Goal: Obtain resource: Obtain resource

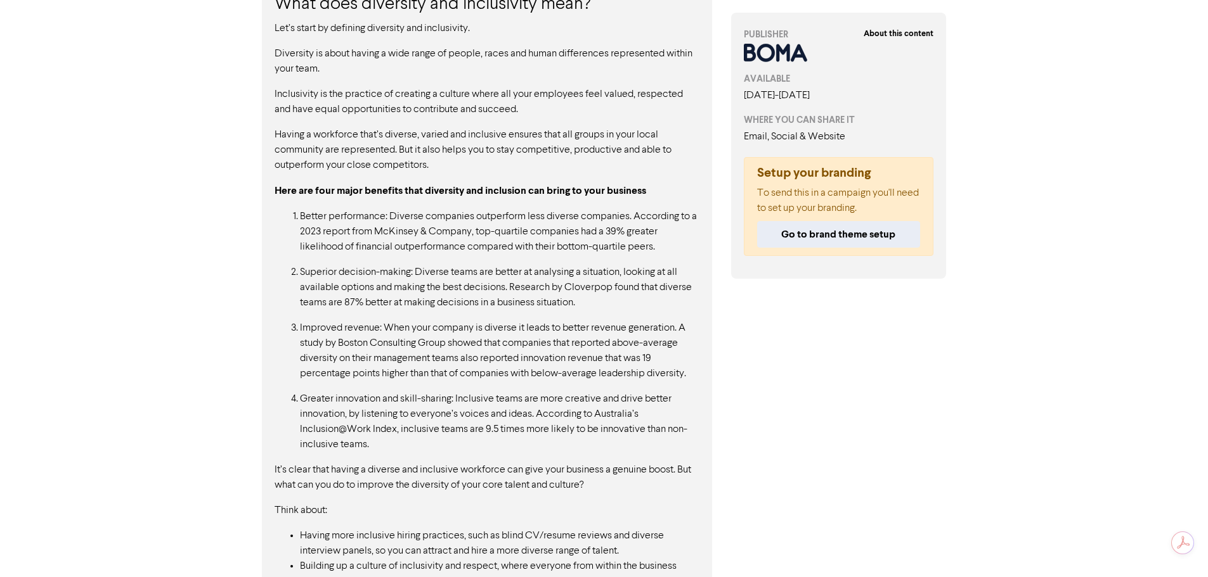
scroll to position [612, 0]
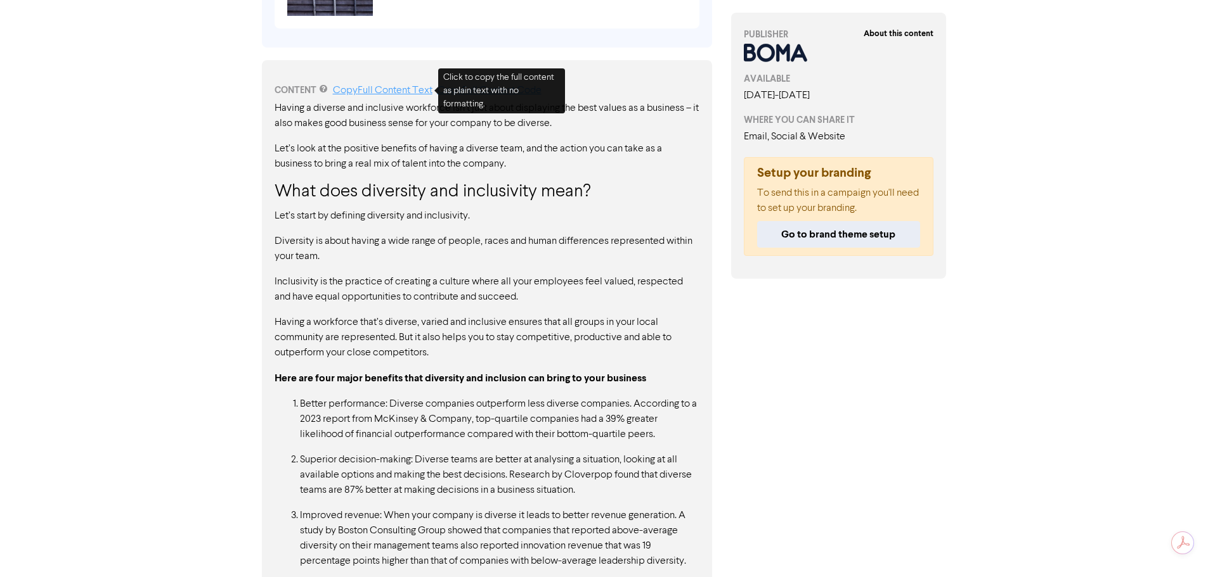
click at [361, 94] on link "Copy Full Content Text" at bounding box center [383, 91] width 100 height 10
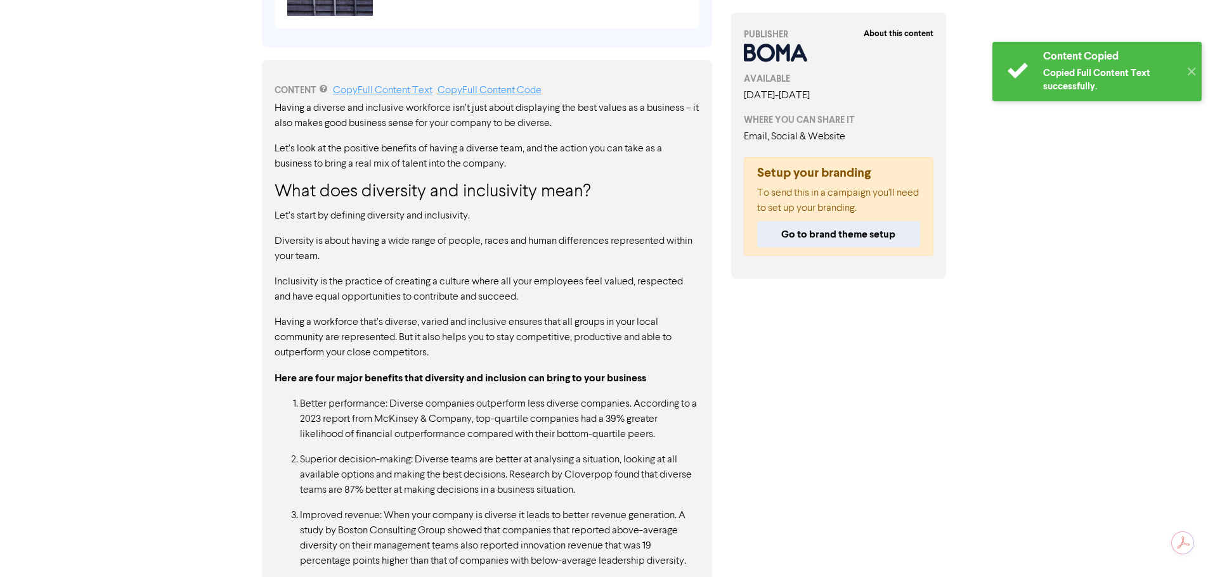
click at [461, 304] on p "Inclusivity is the practice of creating a culture where all your employees feel…" at bounding box center [486, 289] width 425 height 30
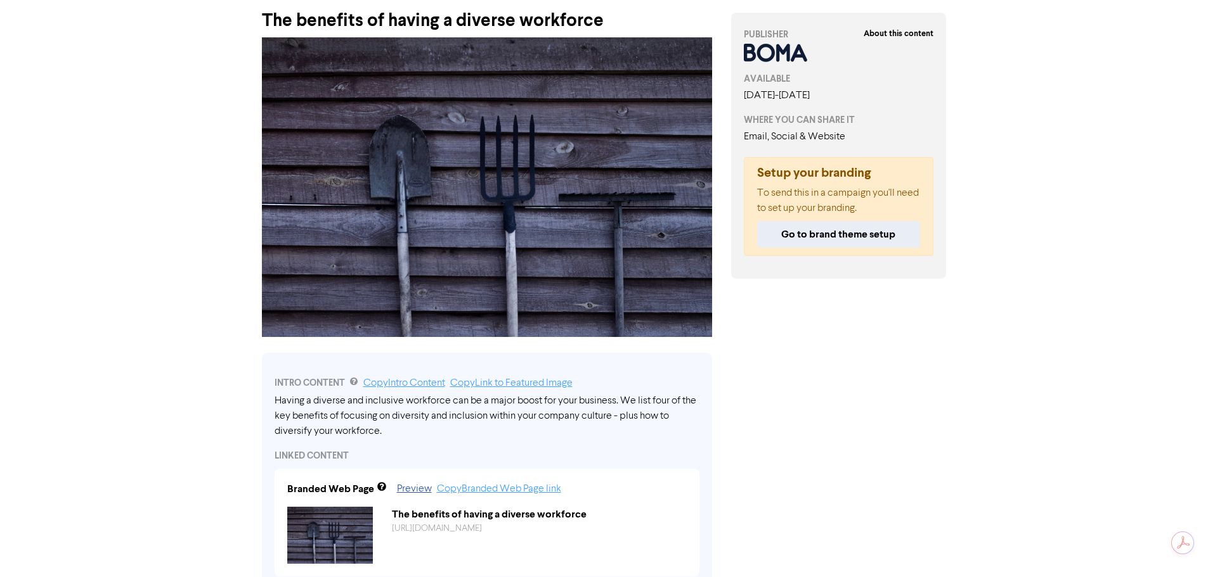
scroll to position [42, 0]
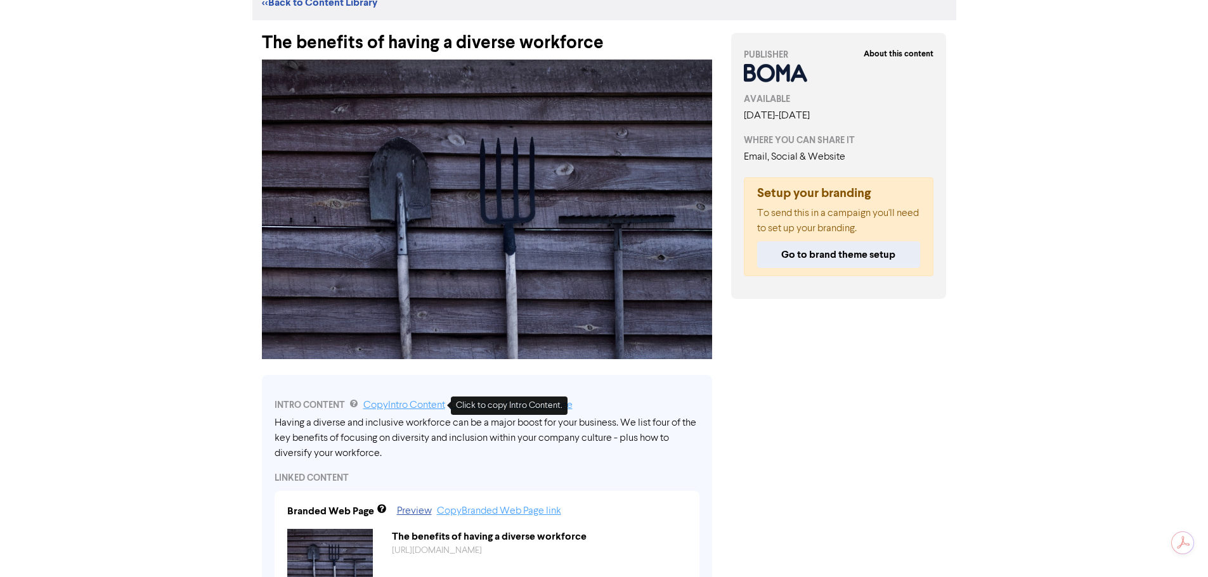
click at [414, 406] on link "Copy Intro Content" at bounding box center [404, 406] width 82 height 10
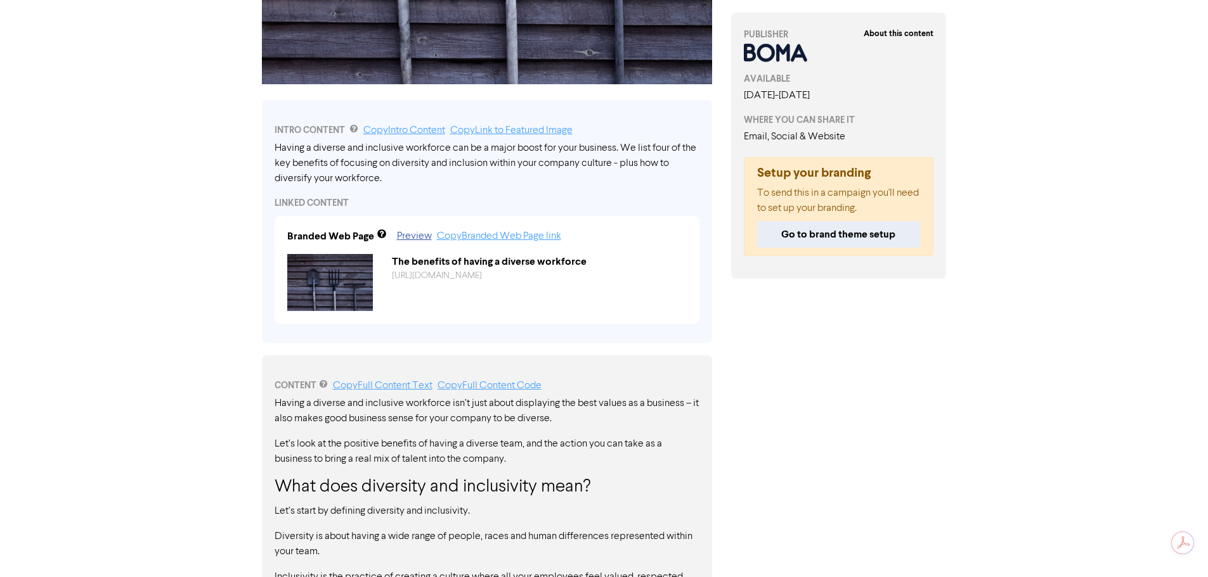
scroll to position [0, 0]
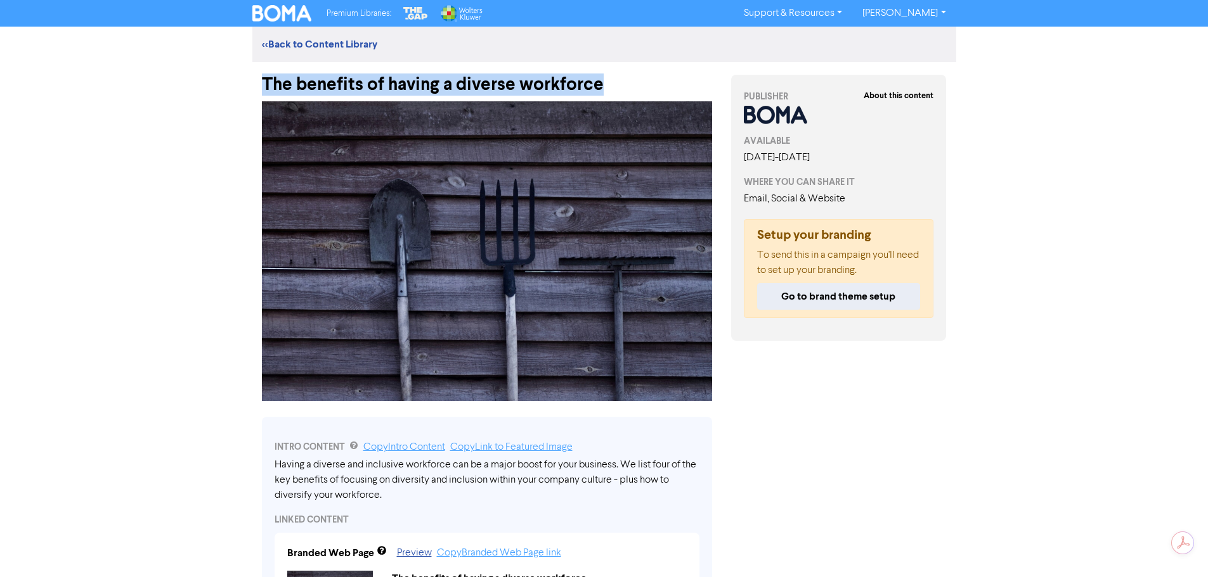
drag, startPoint x: 598, startPoint y: 76, endPoint x: 264, endPoint y: 70, distance: 334.7
click at [264, 70] on div "The benefits of having a diverse workforce" at bounding box center [487, 78] width 450 height 33
copy div "The benefits of having a diverse workforce"
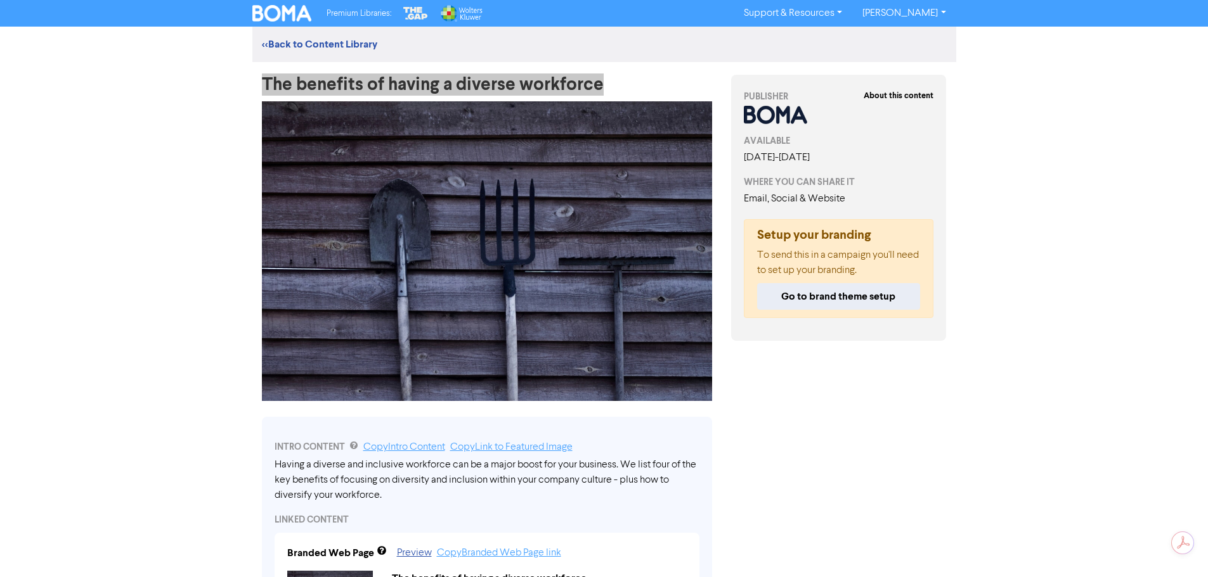
drag, startPoint x: 364, startPoint y: 130, endPoint x: 393, endPoint y: 108, distance: 35.8
click at [364, 130] on img at bounding box center [487, 251] width 450 height 300
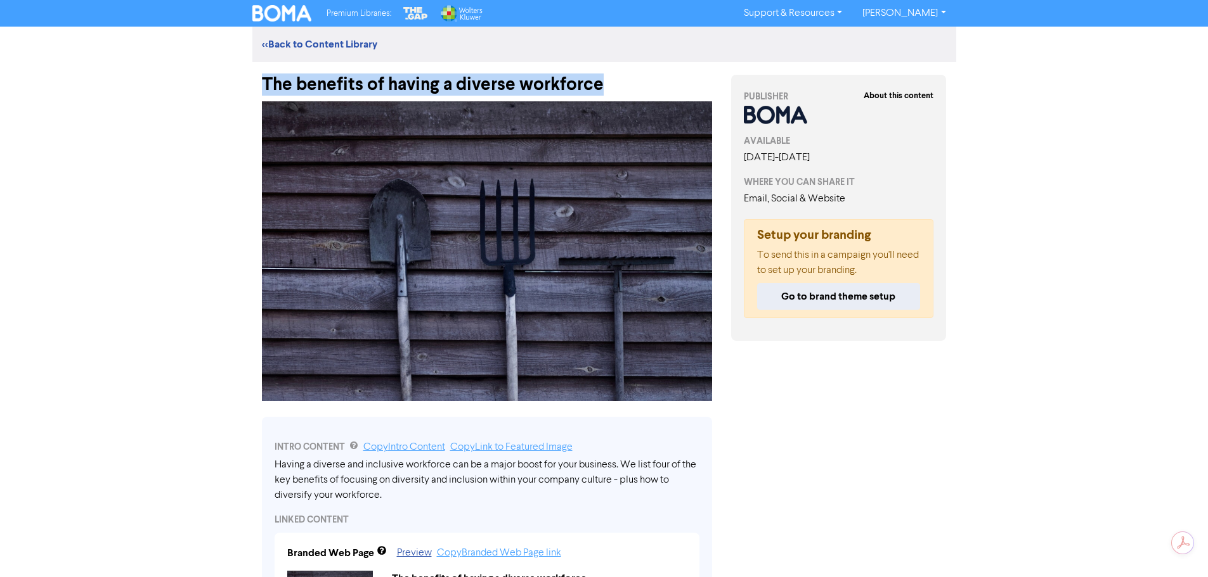
click at [614, 94] on div "The benefits of having a diverse workforce" at bounding box center [487, 78] width 450 height 33
drag, startPoint x: 659, startPoint y: 78, endPoint x: 257, endPoint y: 92, distance: 401.5
click at [257, 92] on div "The benefits of having a diverse workforce" at bounding box center [486, 78] width 469 height 33
copy div "The benefits of having a diverse workforce"
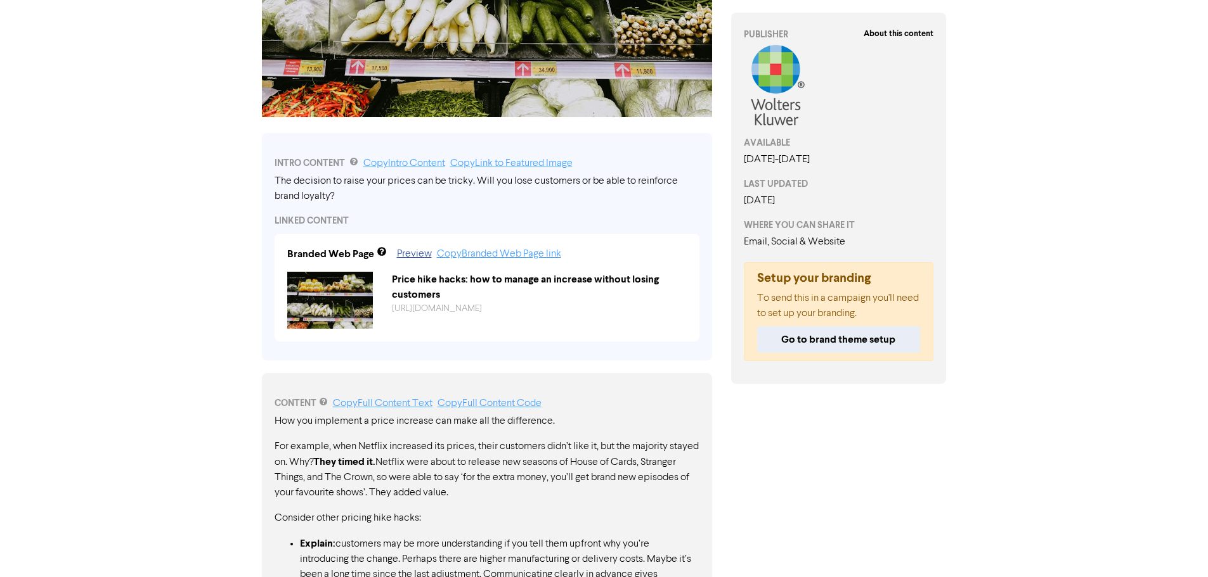
scroll to position [306, 0]
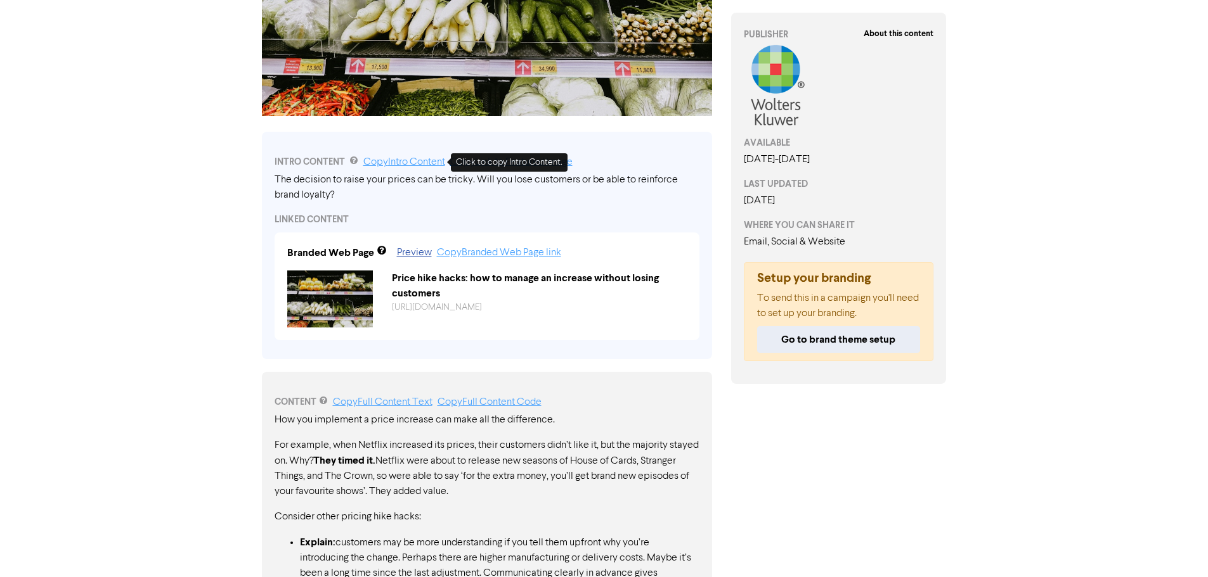
click at [413, 165] on link "Copy Intro Content" at bounding box center [404, 162] width 82 height 10
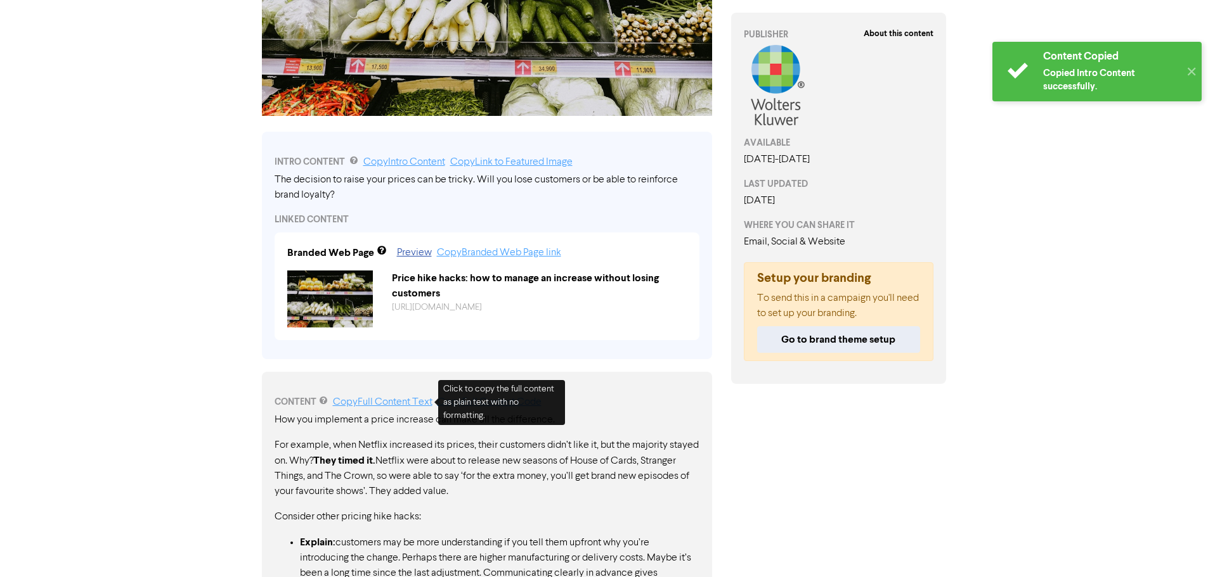
drag, startPoint x: 406, startPoint y: 404, endPoint x: 228, endPoint y: 394, distance: 178.4
click at [406, 404] on link "Copy Full Content Text" at bounding box center [383, 402] width 100 height 10
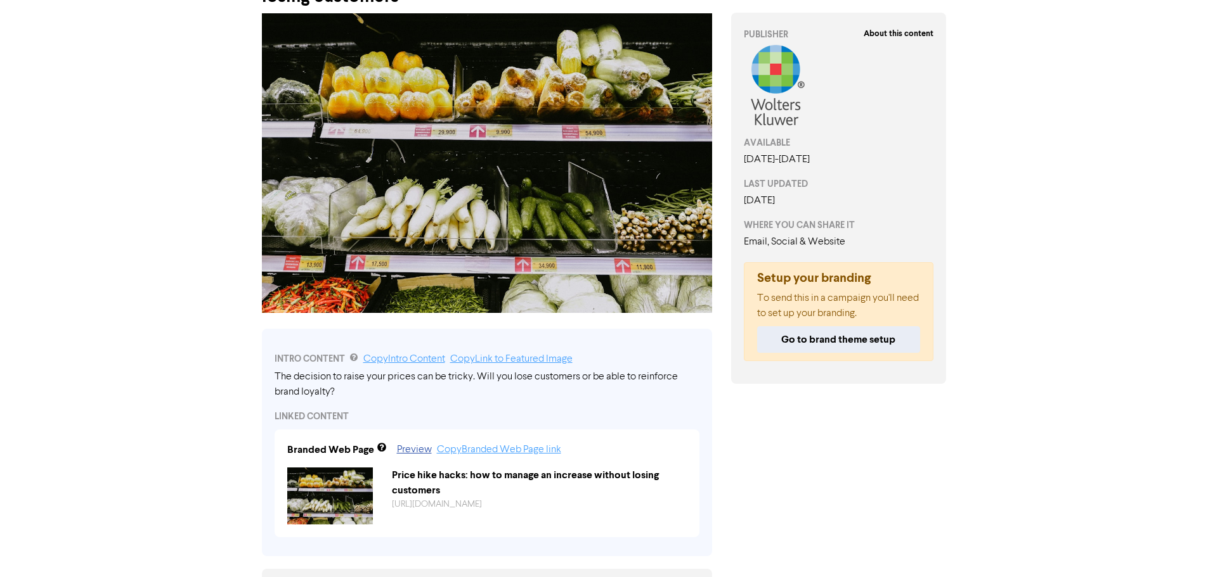
scroll to position [65, 0]
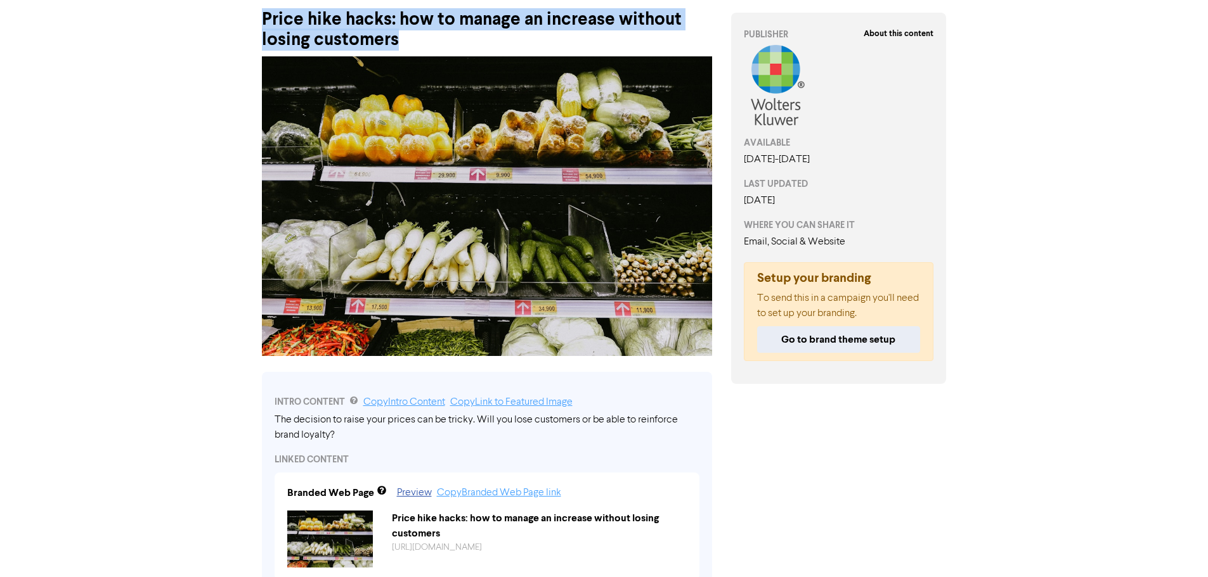
drag, startPoint x: 405, startPoint y: 40, endPoint x: 211, endPoint y: 20, distance: 195.0
click at [211, 20] on div "Premium Libraries: Support & Resources Video Tutorials FAQ & Guides Marketing E…" at bounding box center [604, 223] width 1208 height 577
copy div "Price hike hacks: how to manage an increase without losing customers"
